Goal: Task Accomplishment & Management: Manage account settings

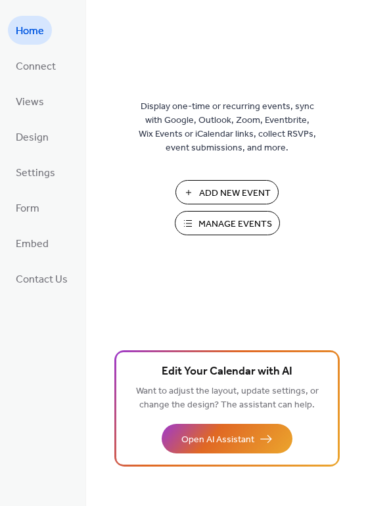
click at [205, 218] on span "Manage Events" at bounding box center [236, 225] width 74 height 14
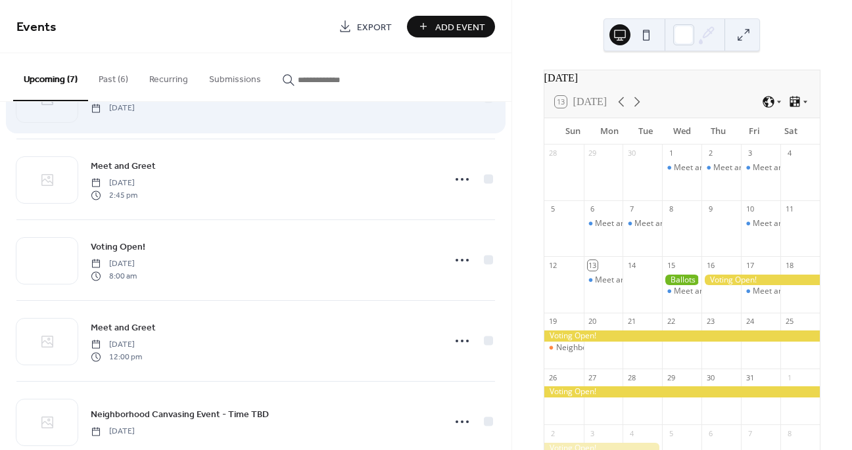
scroll to position [256, 0]
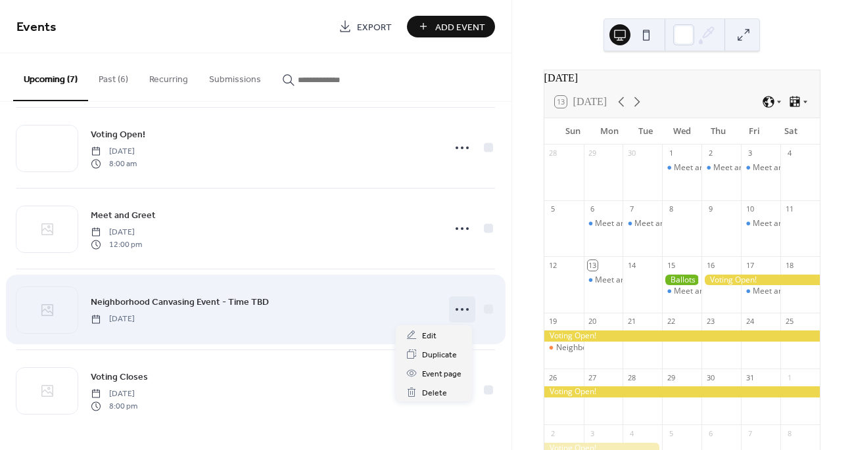
click at [461, 308] on circle at bounding box center [462, 309] width 3 height 3
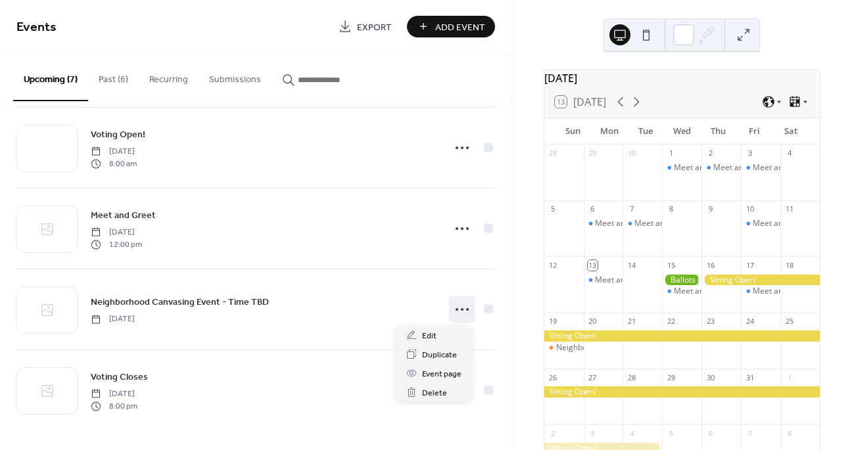
click at [526, 263] on div "October 2025 13 Today Sun Mon Tue Wed Thu Fri Sat 28 29 30 1 Meet and Greet 2 M…" at bounding box center [682, 225] width 340 height 450
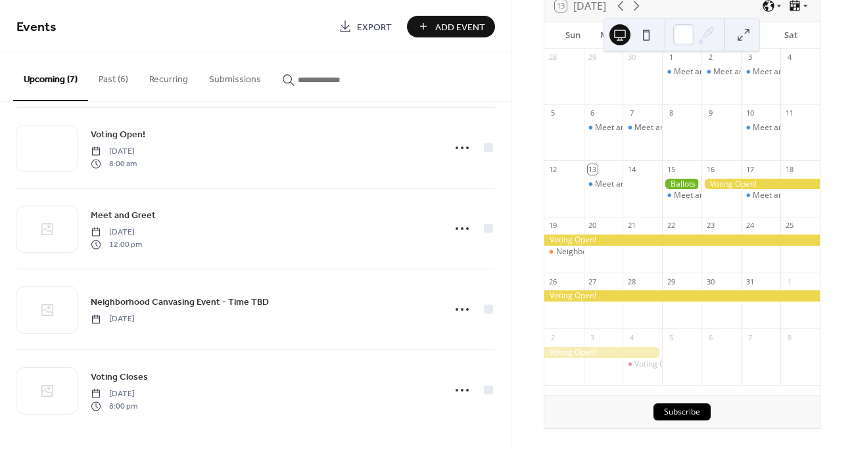
scroll to position [0, 0]
